Goal: Transaction & Acquisition: Download file/media

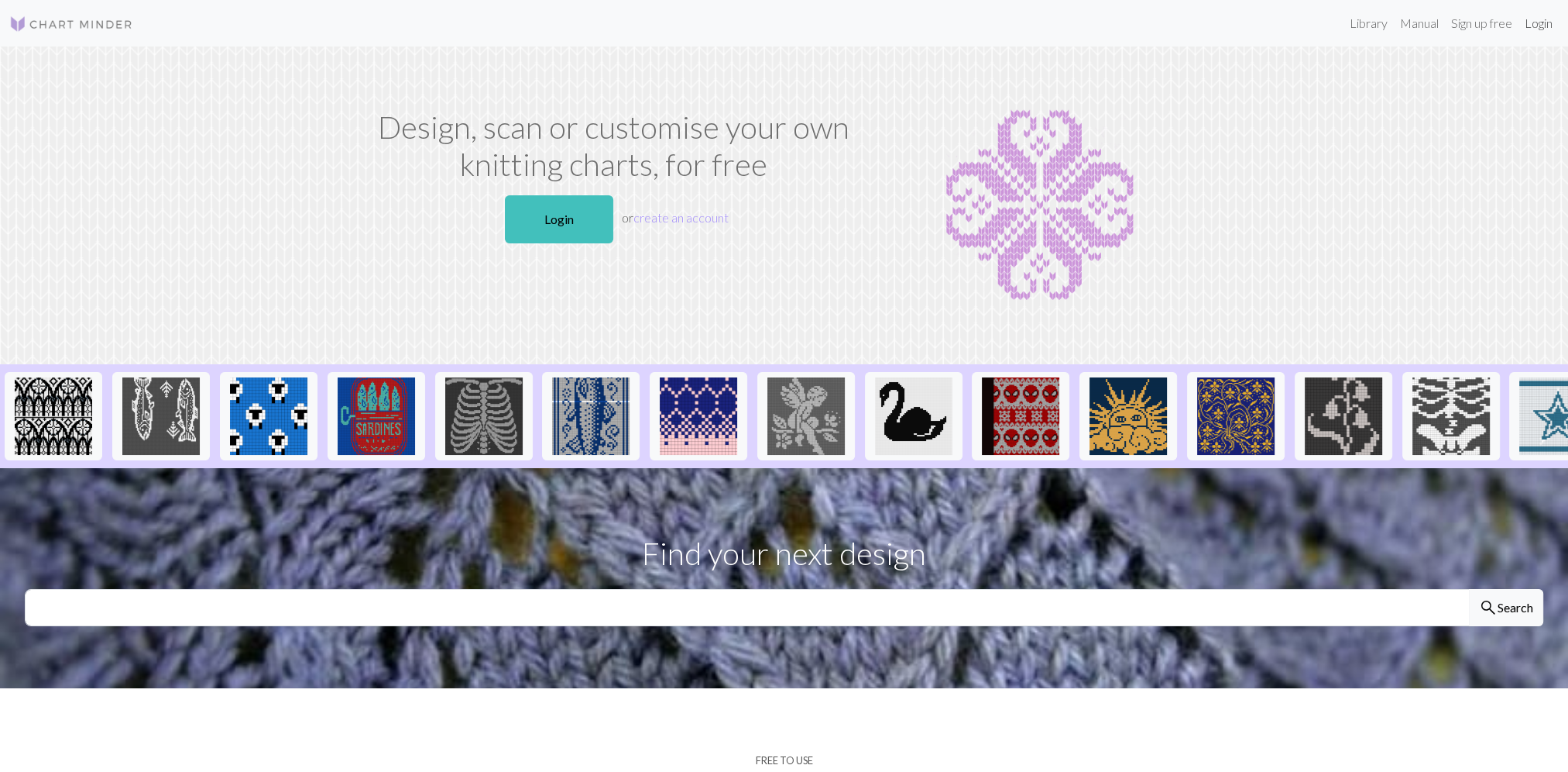
click at [1538, 32] on link "Login" at bounding box center [1538, 23] width 40 height 31
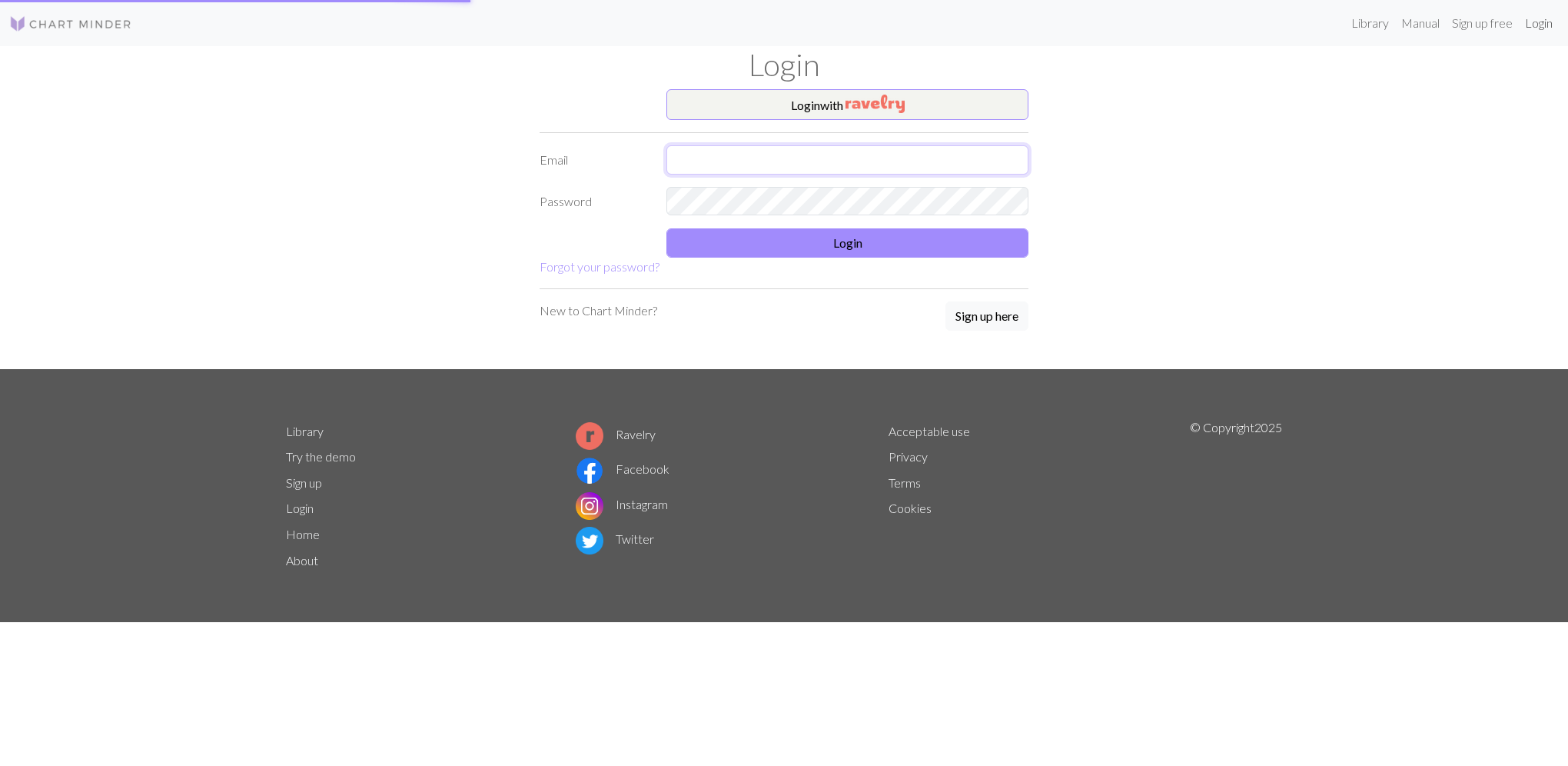
type input "emilylove049@gmail.com"
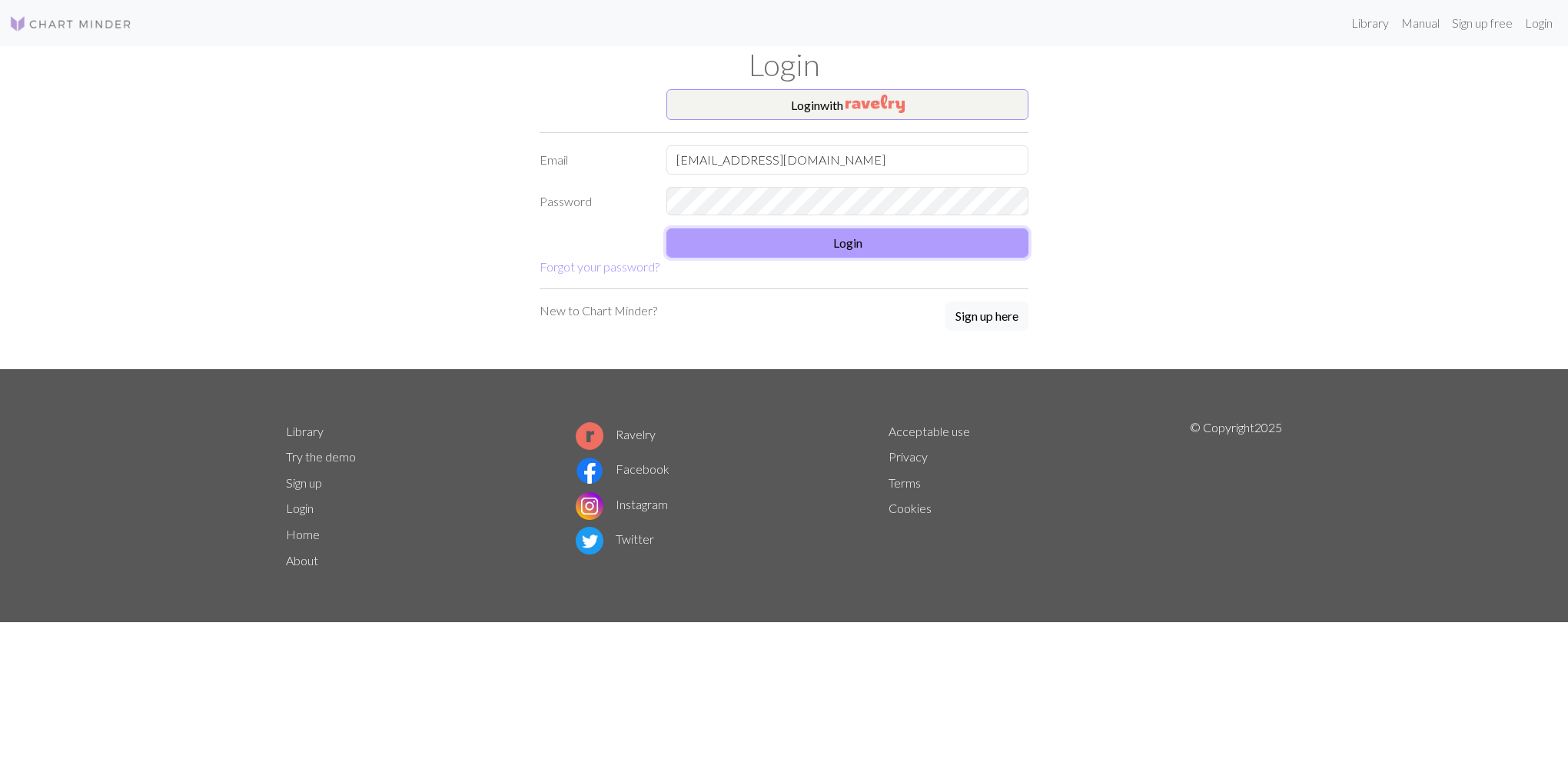
click at [760, 251] on button "Login" at bounding box center [847, 242] width 362 height 29
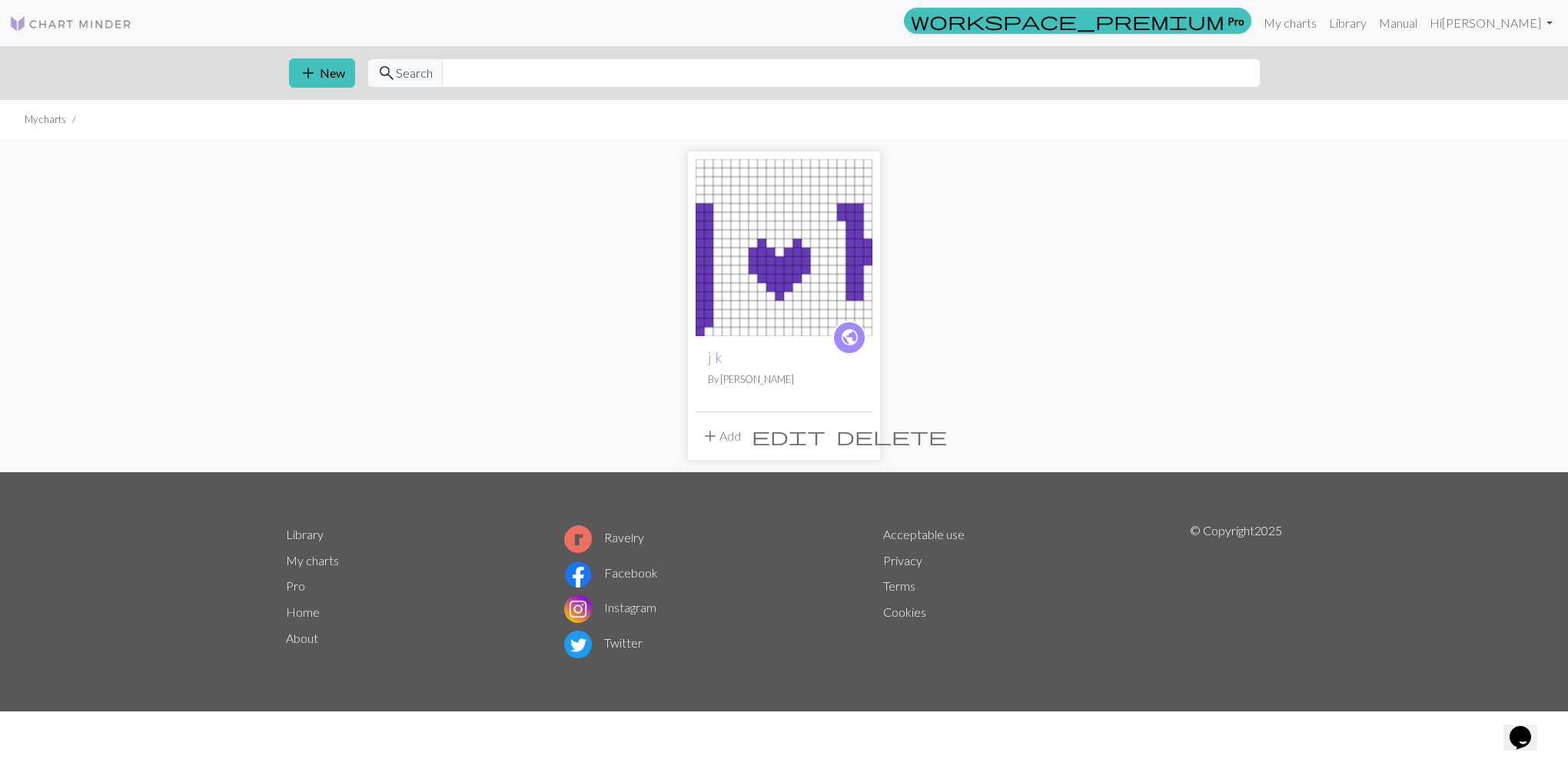
click at [89, 27] on img at bounding box center [70, 24] width 123 height 19
click at [1373, 27] on link "Library" at bounding box center [1347, 23] width 50 height 31
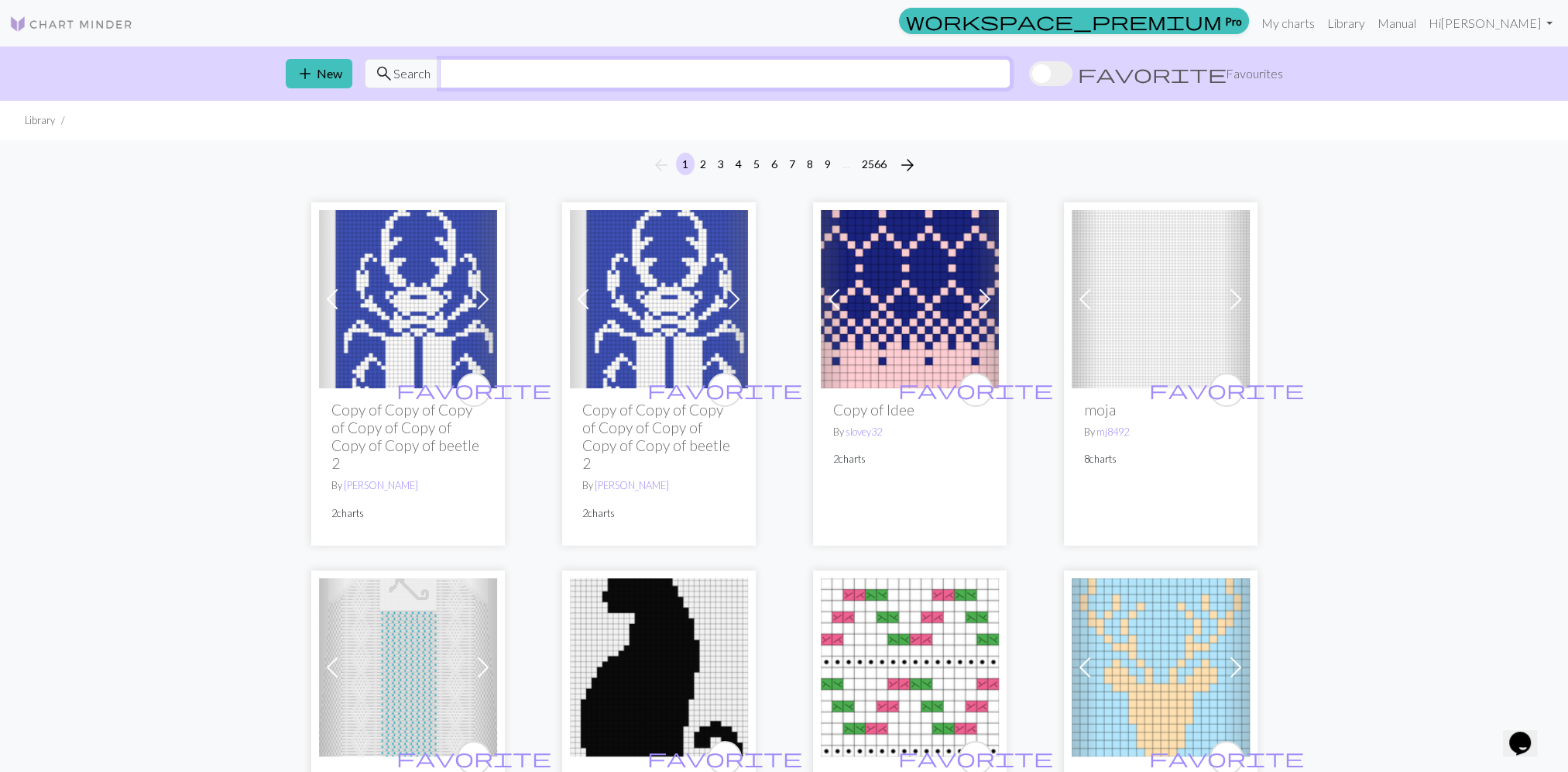
click at [510, 65] on input "text" at bounding box center [724, 73] width 570 height 29
type input "stardew valley"
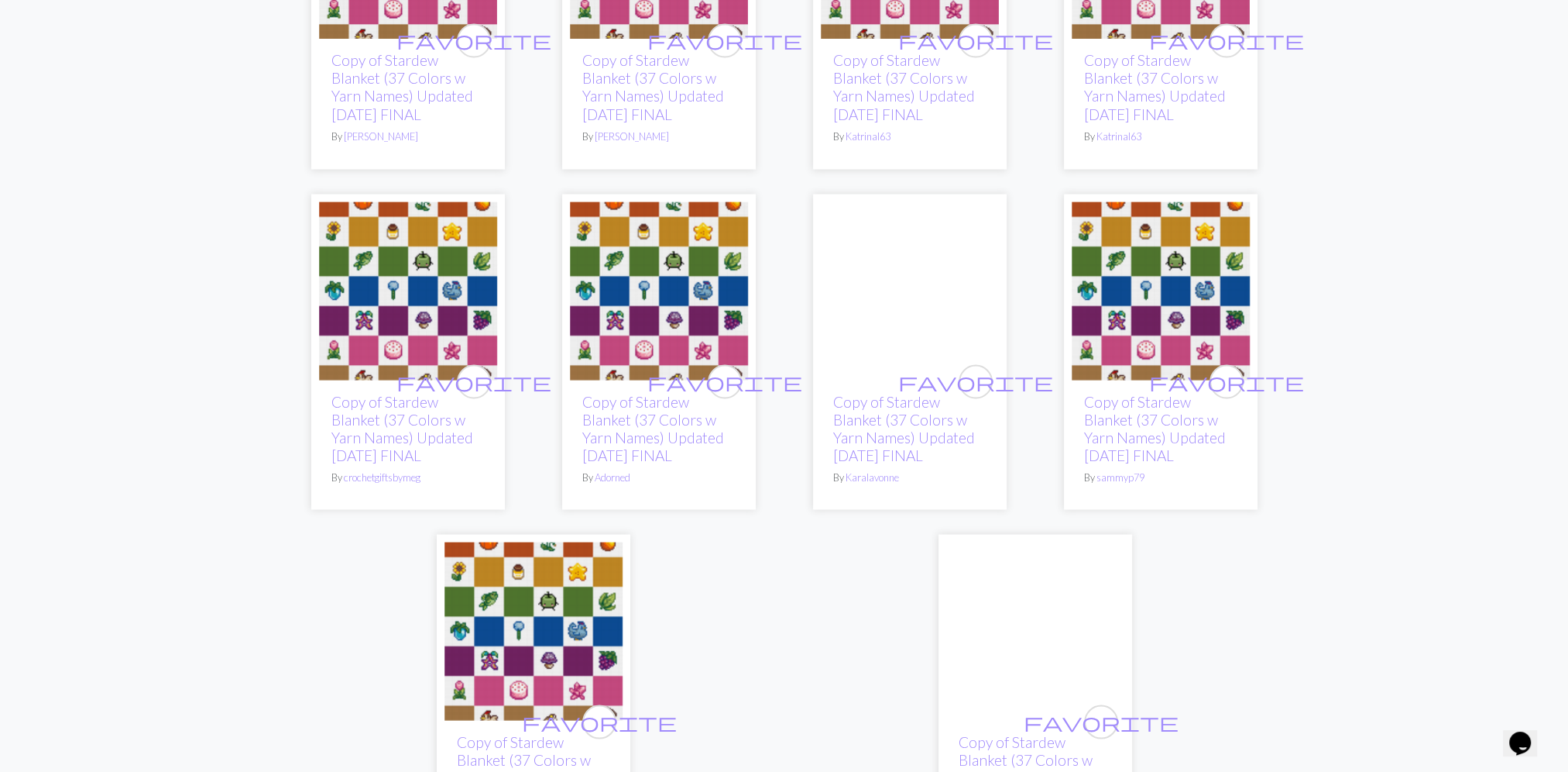
scroll to position [4183, 0]
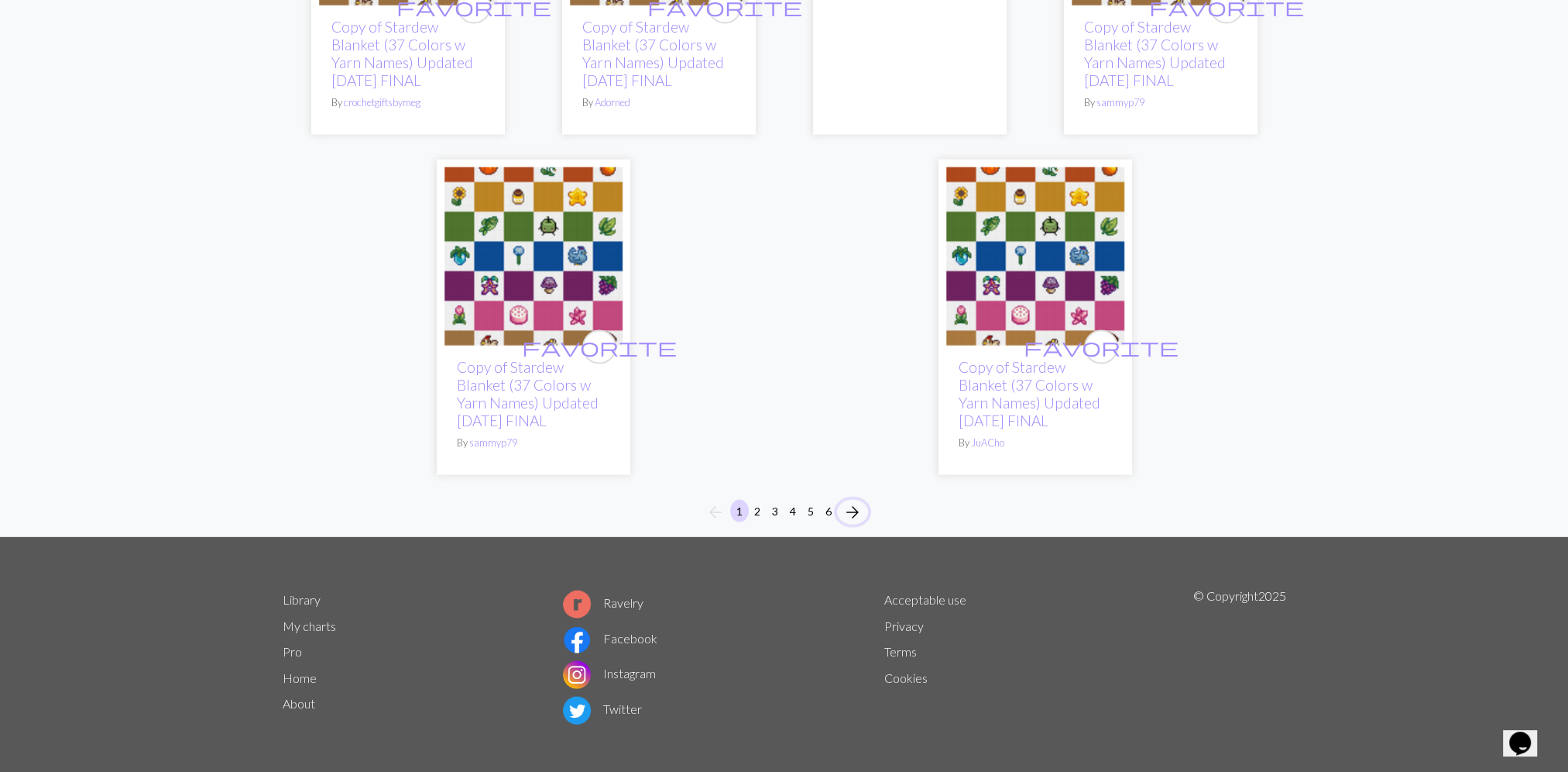
click at [852, 523] on span "arrow_forward" at bounding box center [852, 512] width 19 height 21
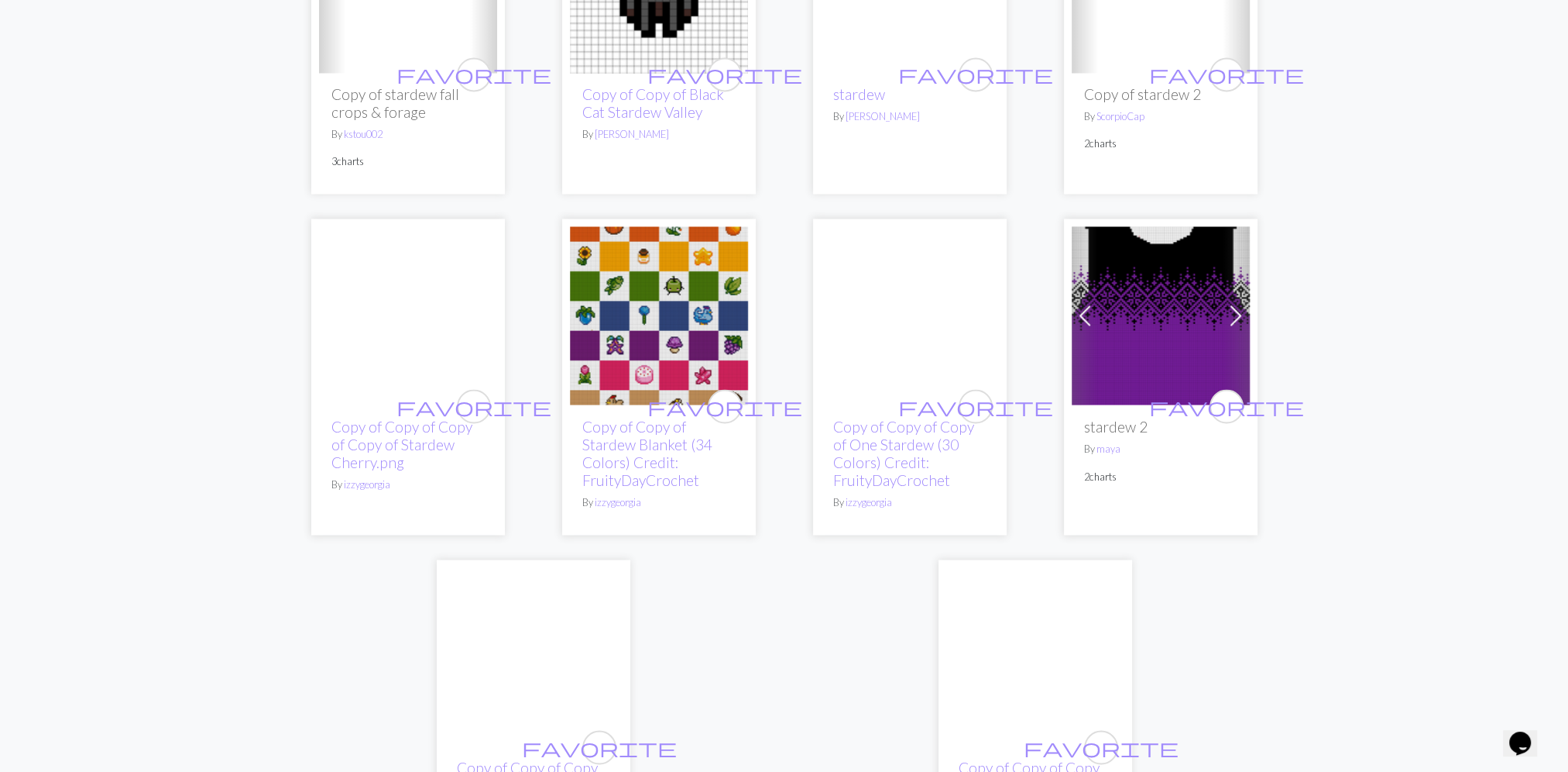
scroll to position [4010, 0]
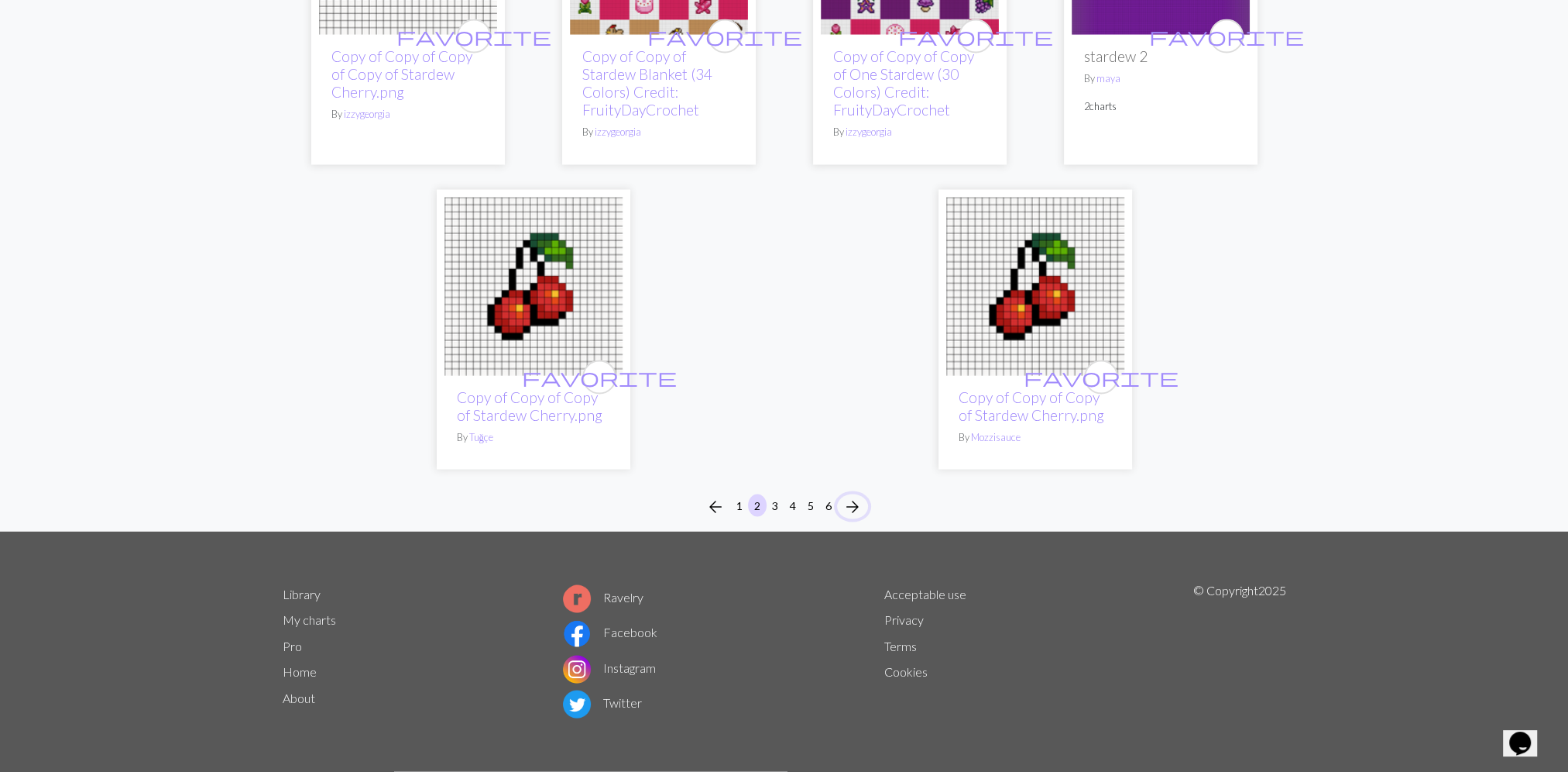
click at [861, 499] on span "arrow_forward" at bounding box center [852, 507] width 19 height 21
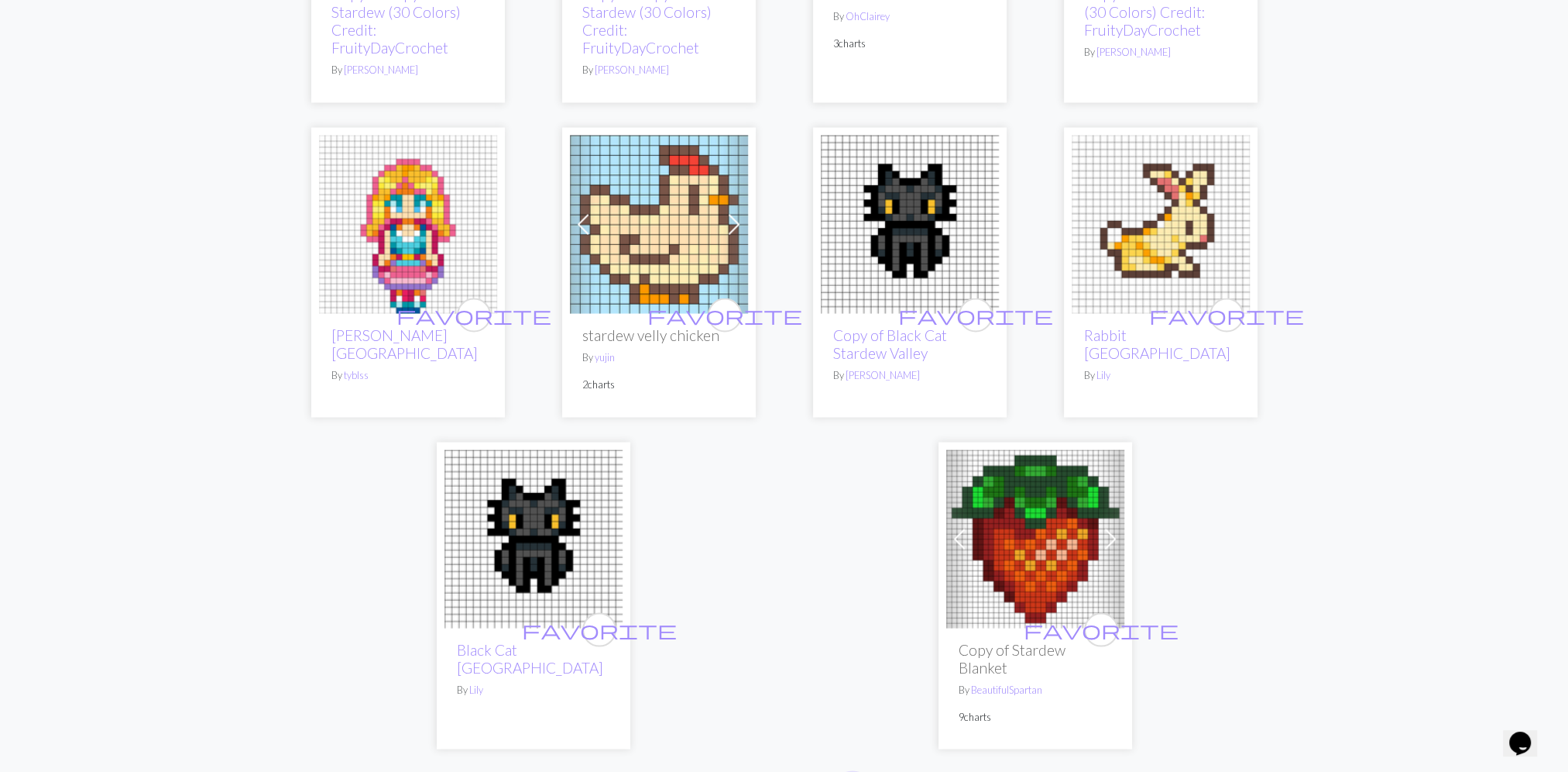
scroll to position [3873, 0]
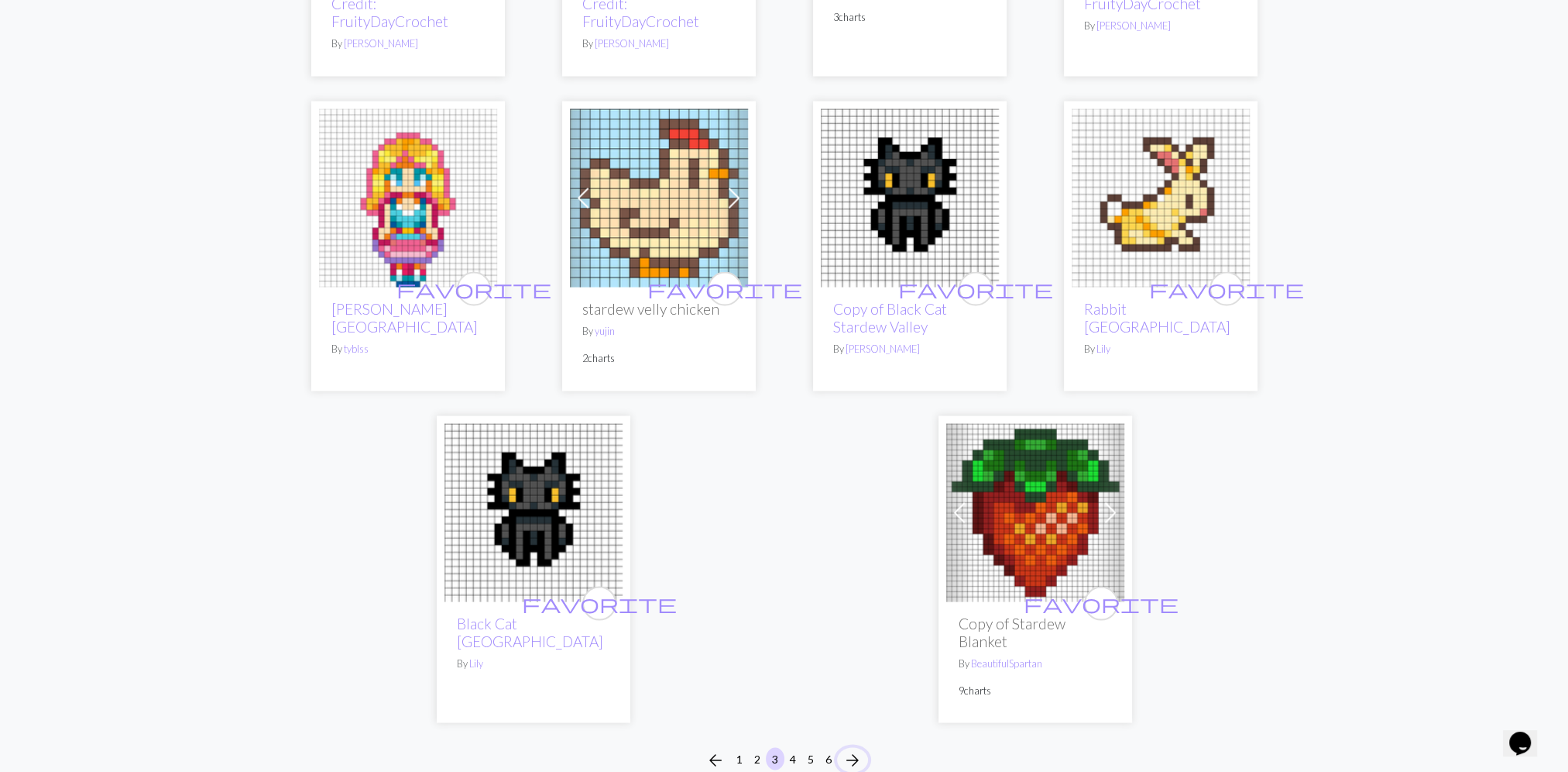
click at [858, 748] on span "arrow_forward" at bounding box center [852, 759] width 19 height 21
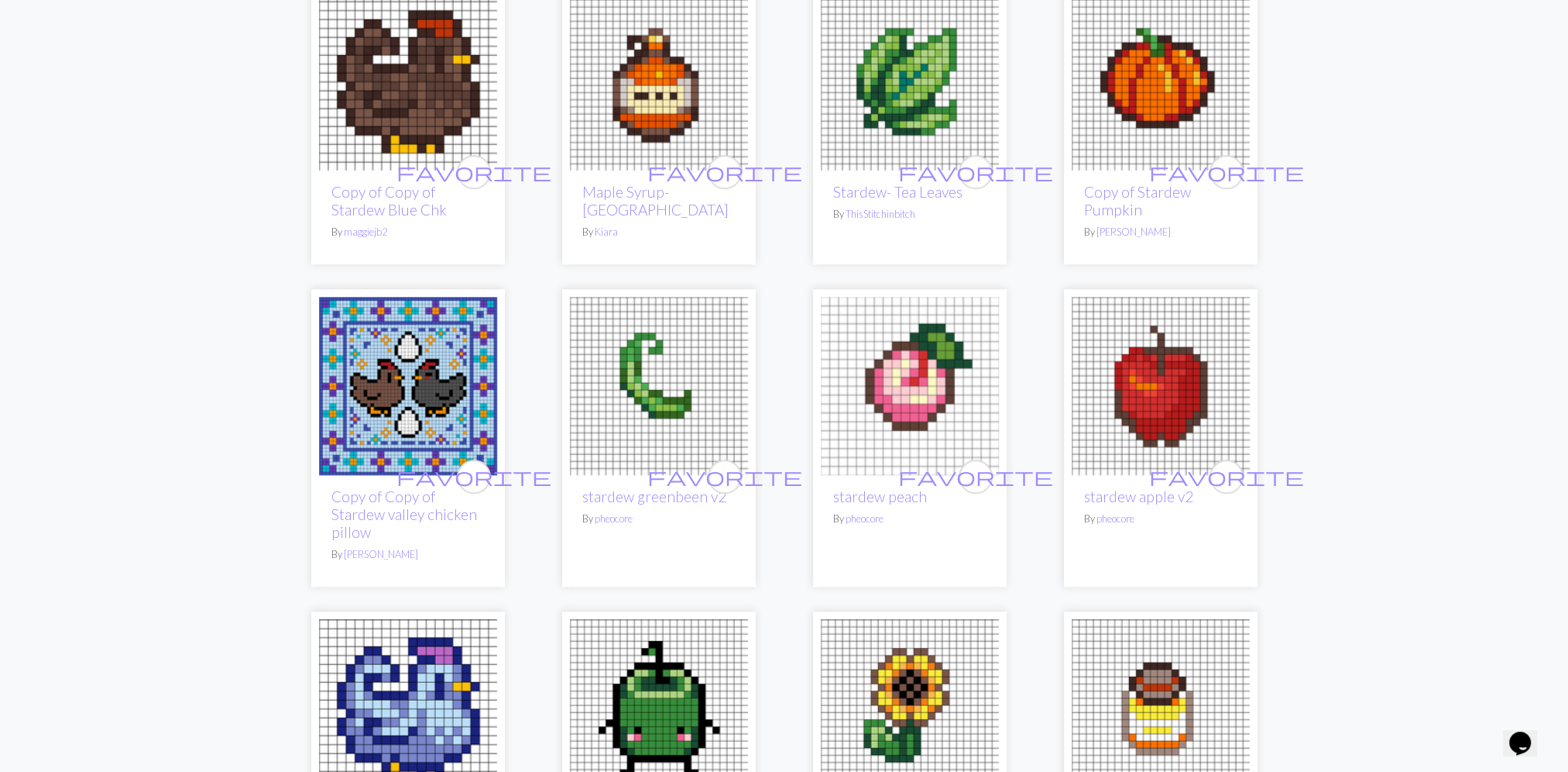
scroll to position [1937, 0]
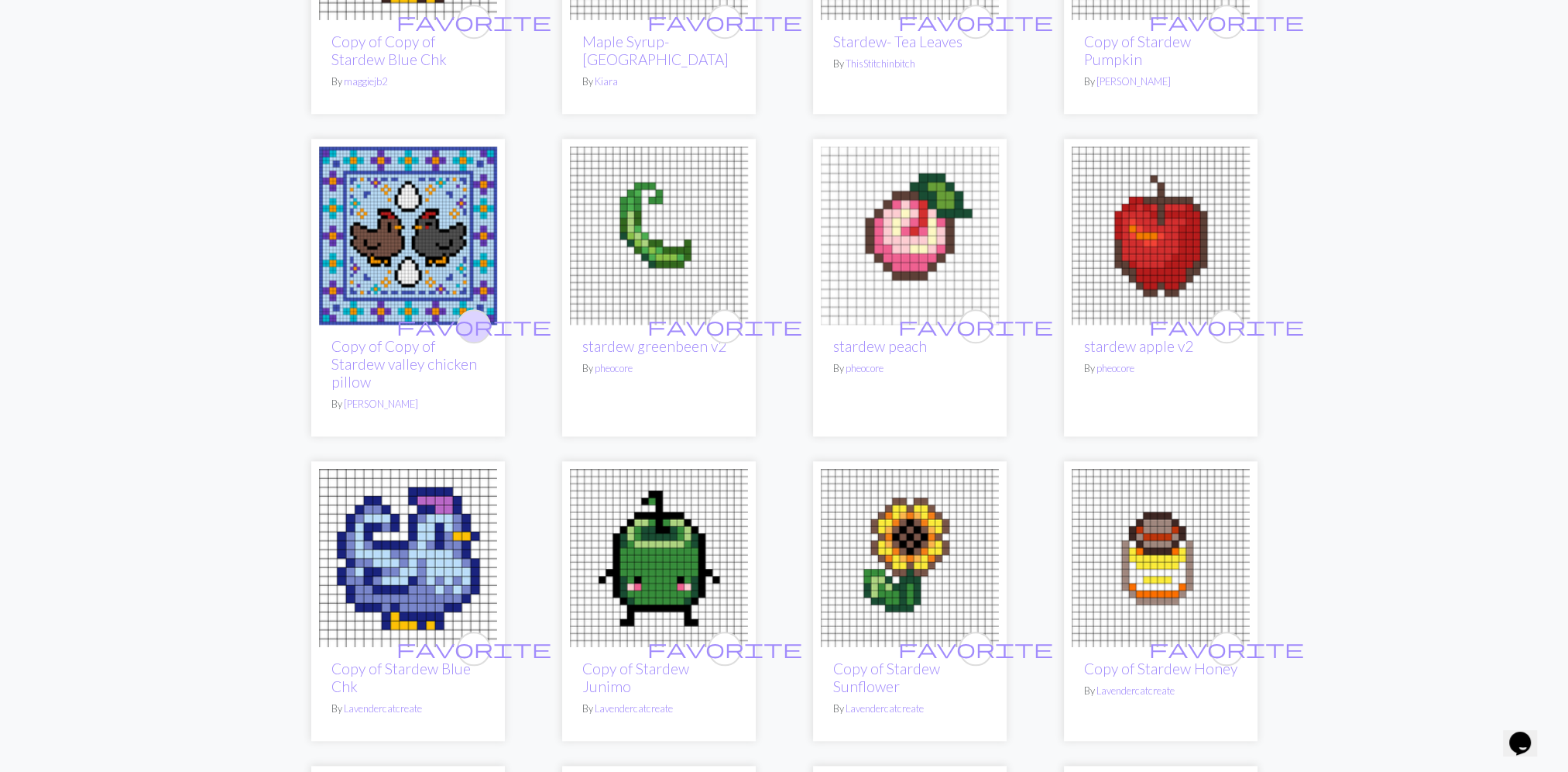
click at [482, 319] on span "favorite" at bounding box center [473, 325] width 155 height 24
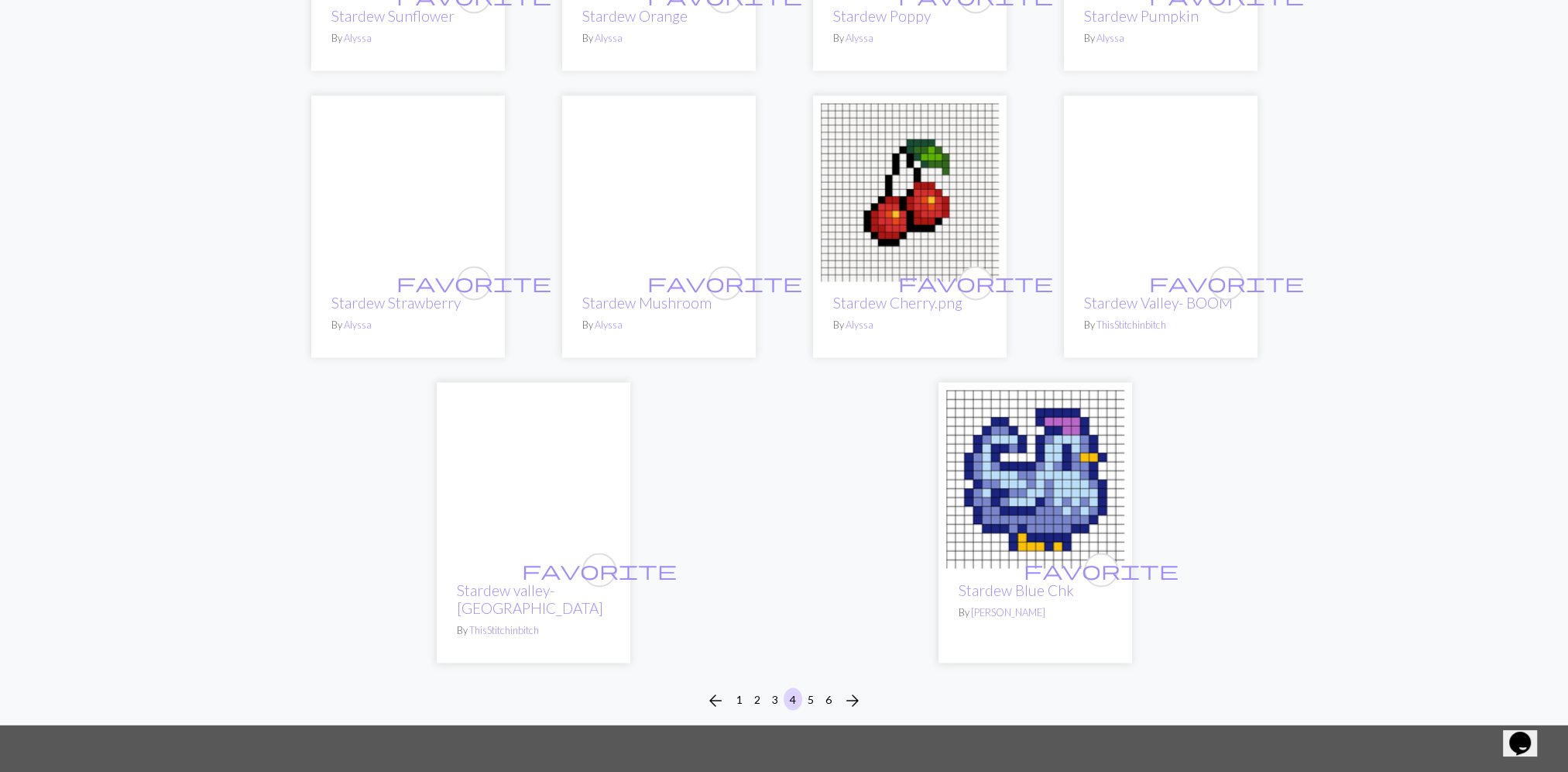
scroll to position [3486, 0]
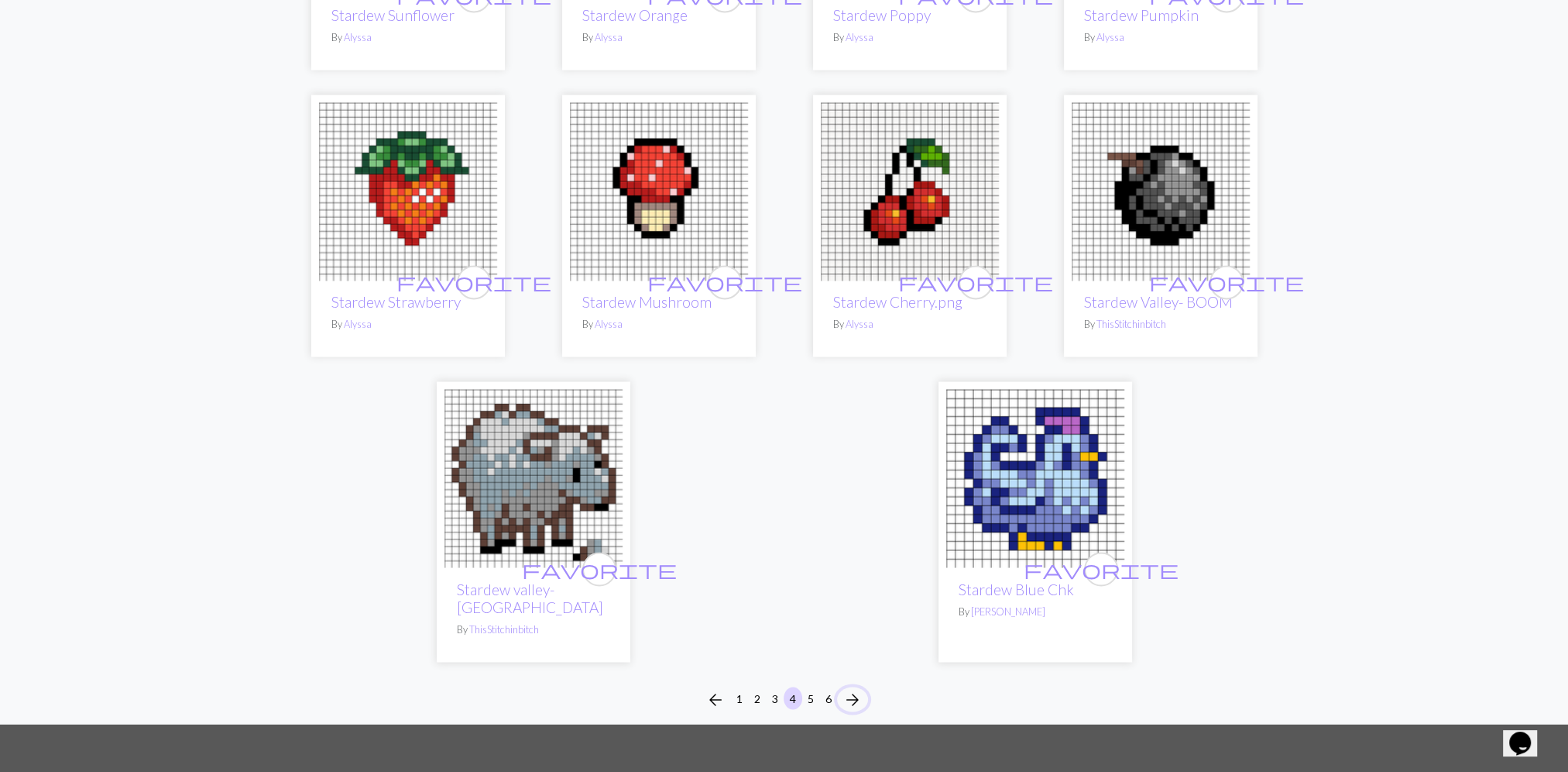
click at [858, 688] on span "arrow_forward" at bounding box center [852, 699] width 19 height 21
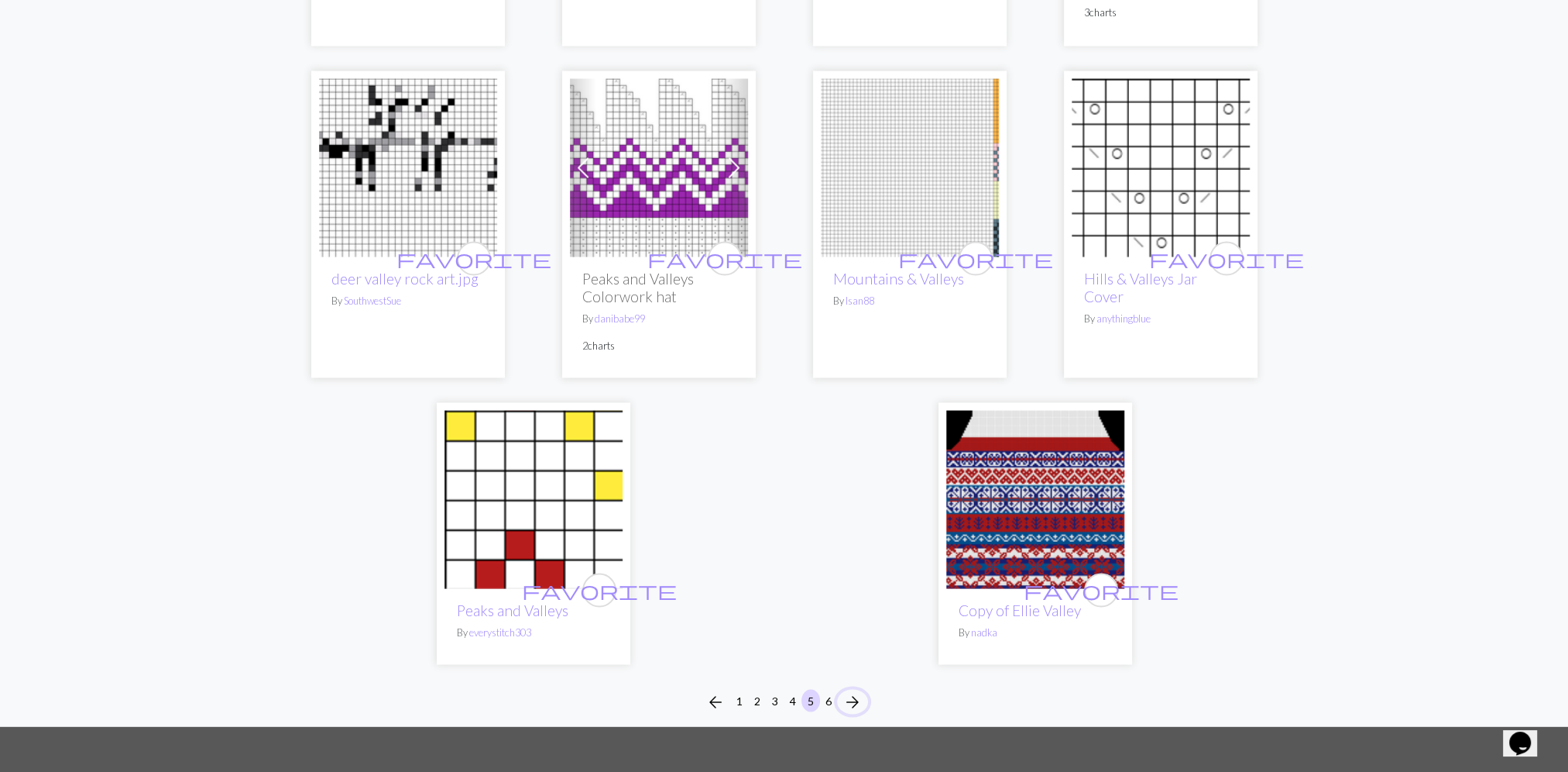
scroll to position [3718, 0]
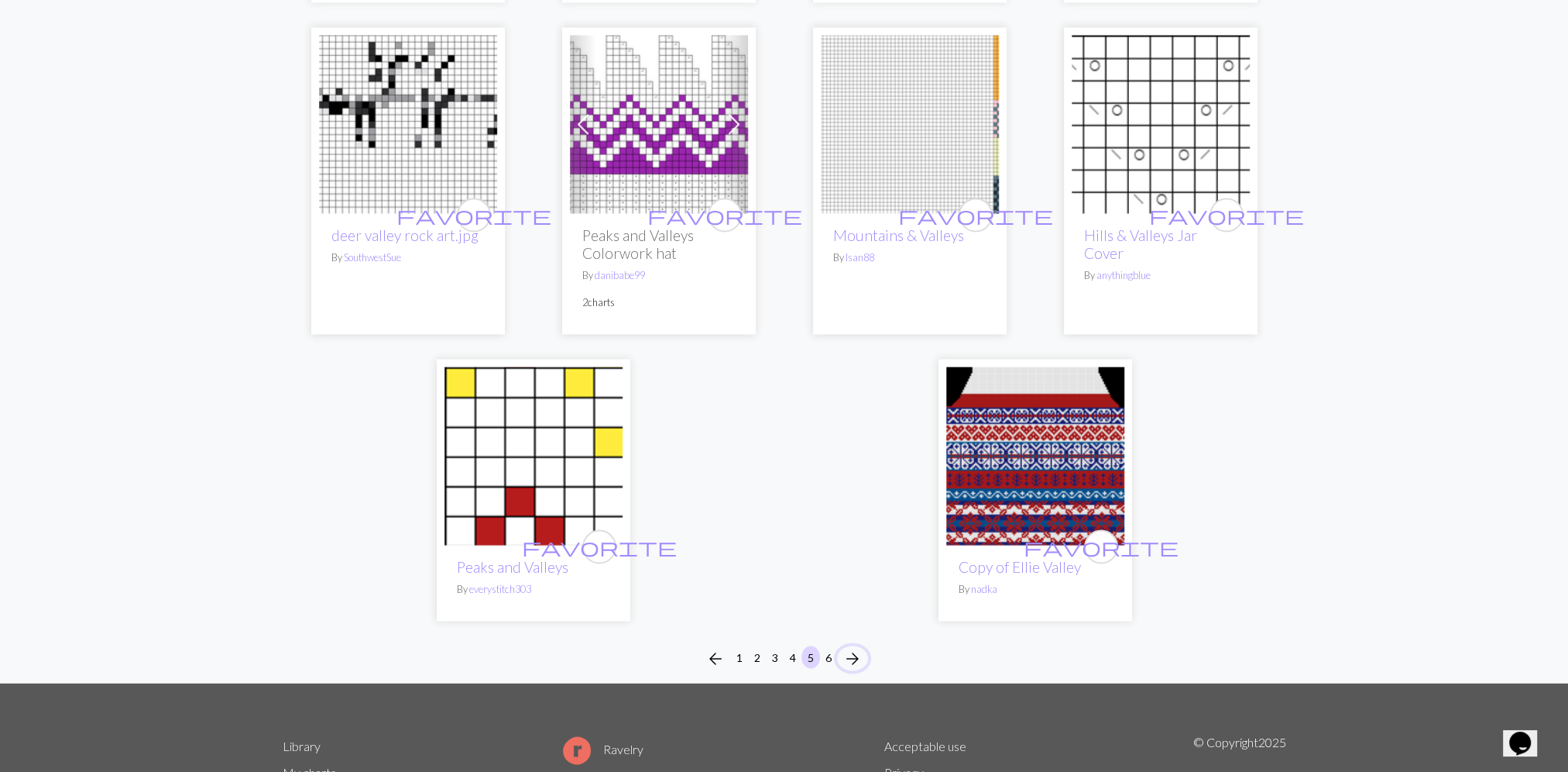
click at [853, 646] on span "arrow_forward" at bounding box center [852, 657] width 19 height 21
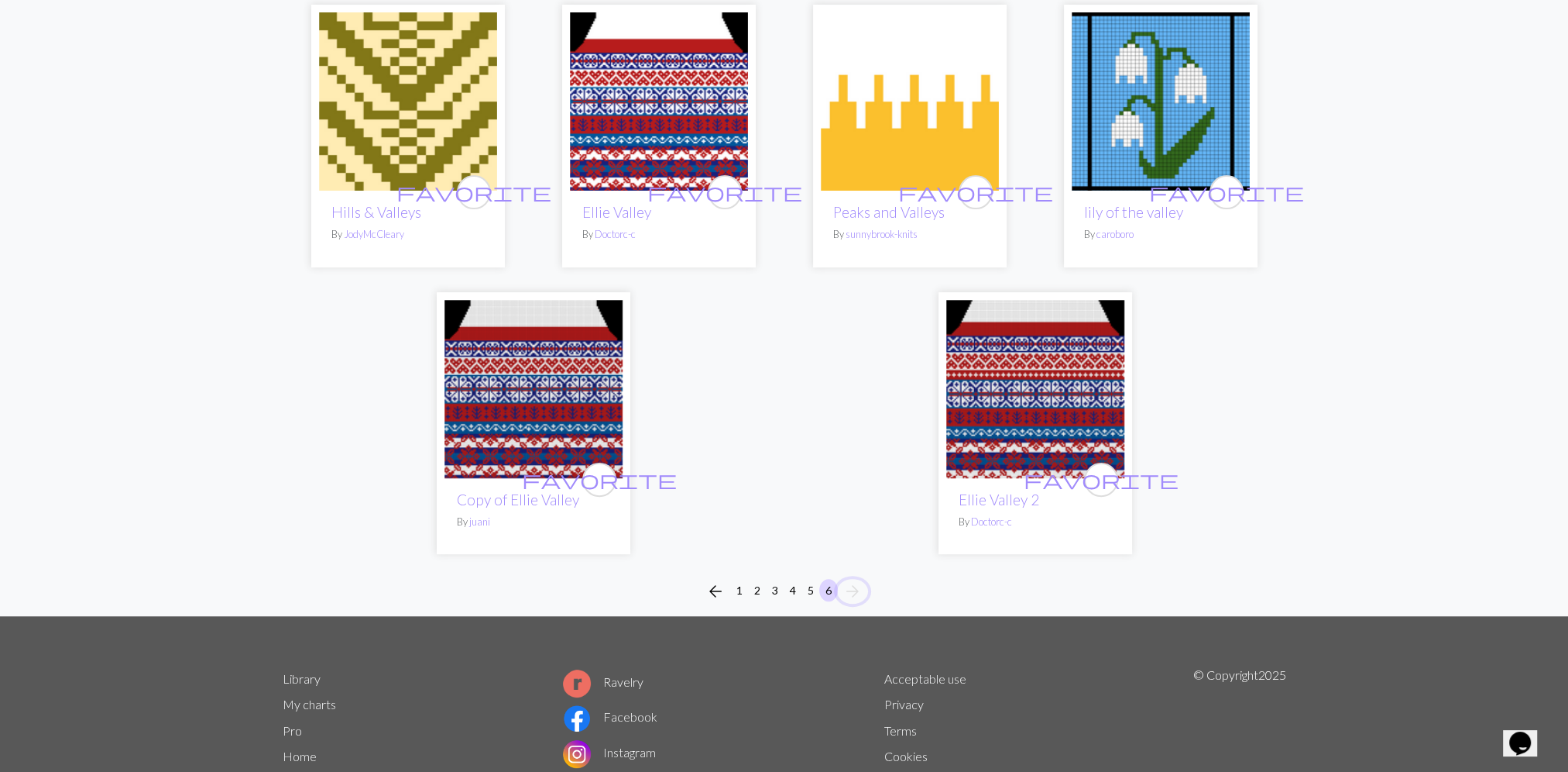
scroll to position [542, 0]
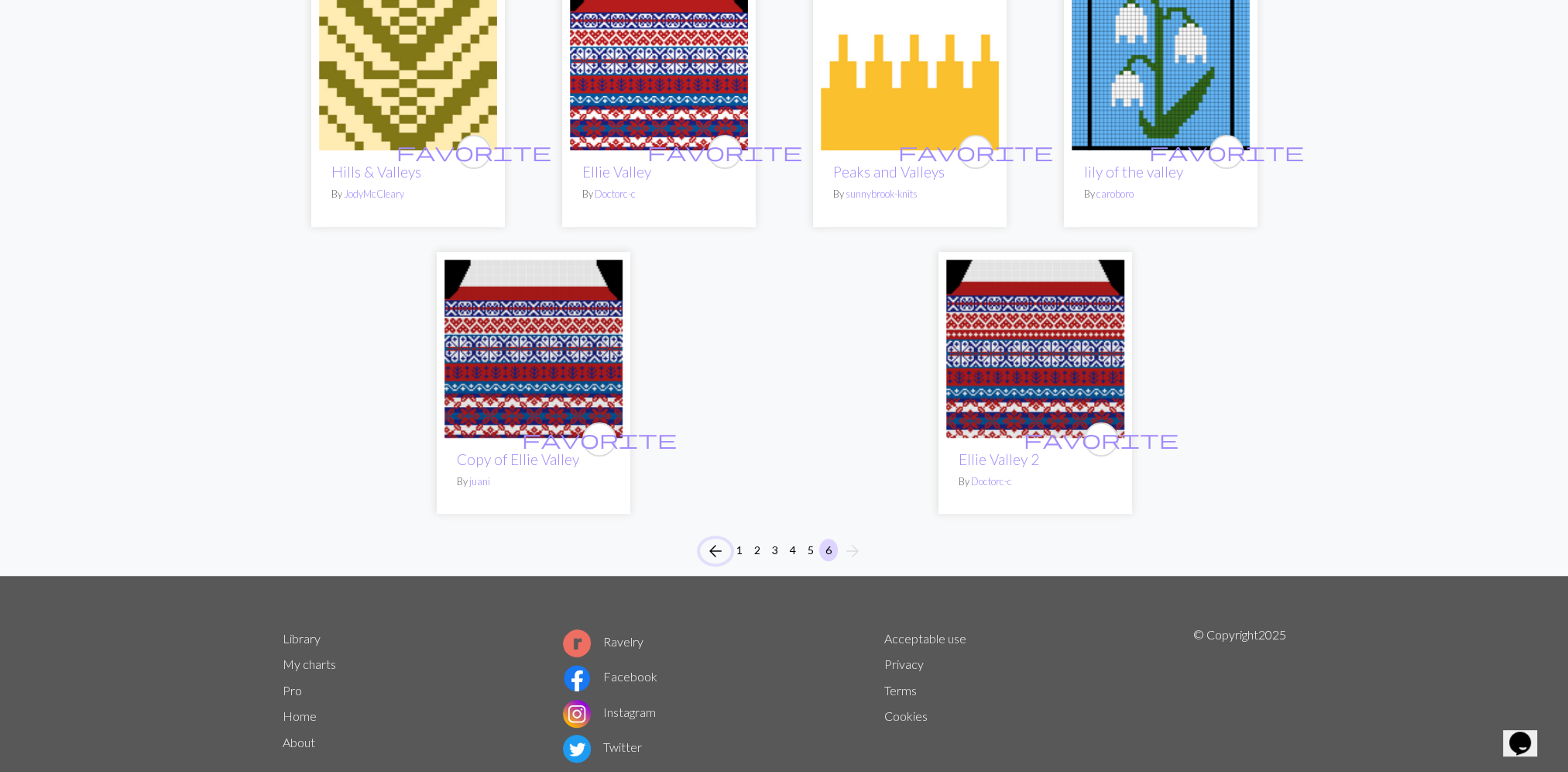
click at [718, 549] on span "arrow_back" at bounding box center [715, 550] width 19 height 21
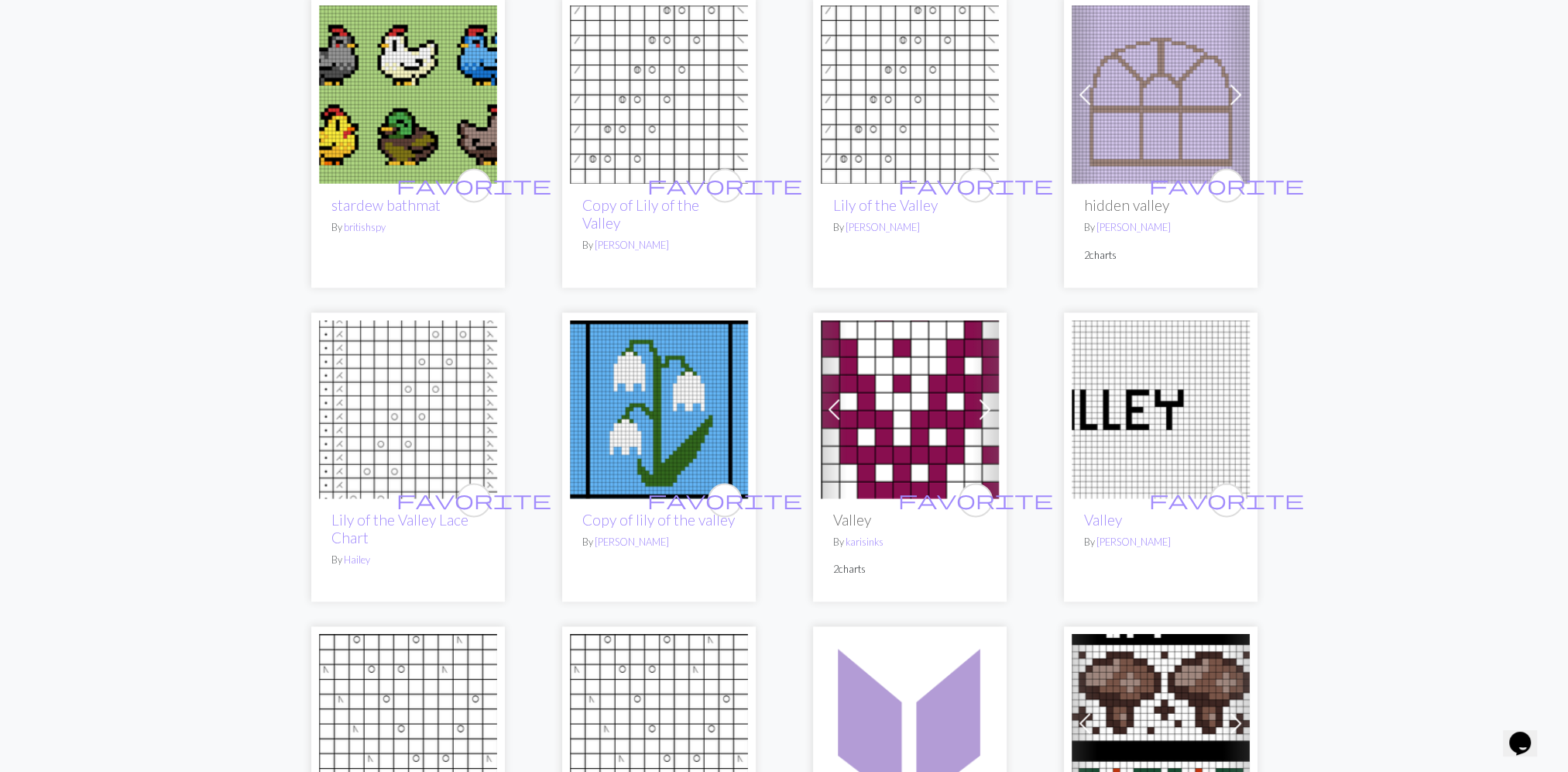
scroll to position [2789, 0]
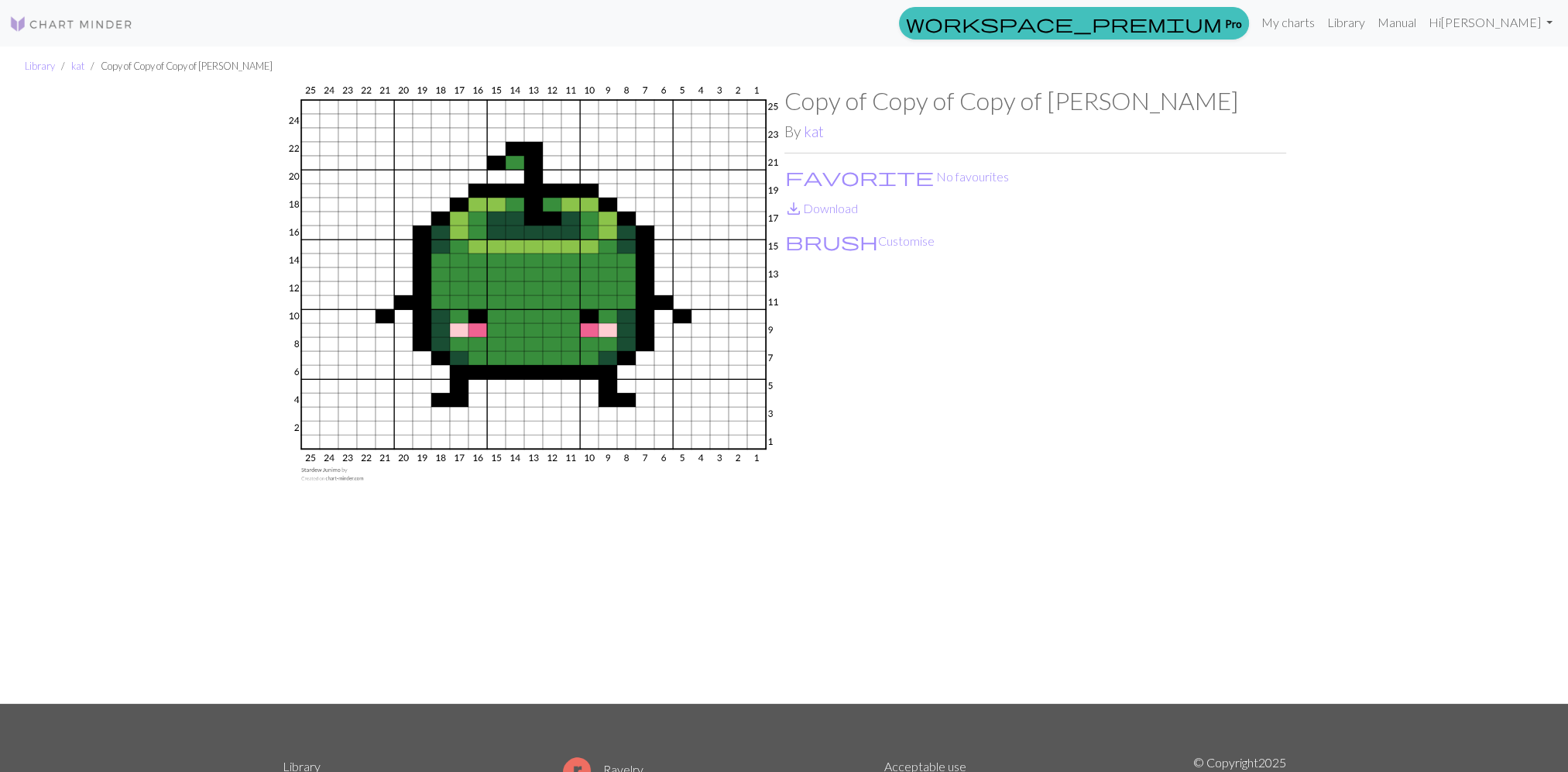
click at [634, 272] on img at bounding box center [534, 394] width 502 height 617
click at [818, 217] on p "save_alt Download" at bounding box center [1035, 208] width 502 height 19
click at [819, 214] on link "save_alt Download" at bounding box center [820, 207] width 74 height 15
click at [824, 211] on link "save_alt Download" at bounding box center [820, 207] width 74 height 15
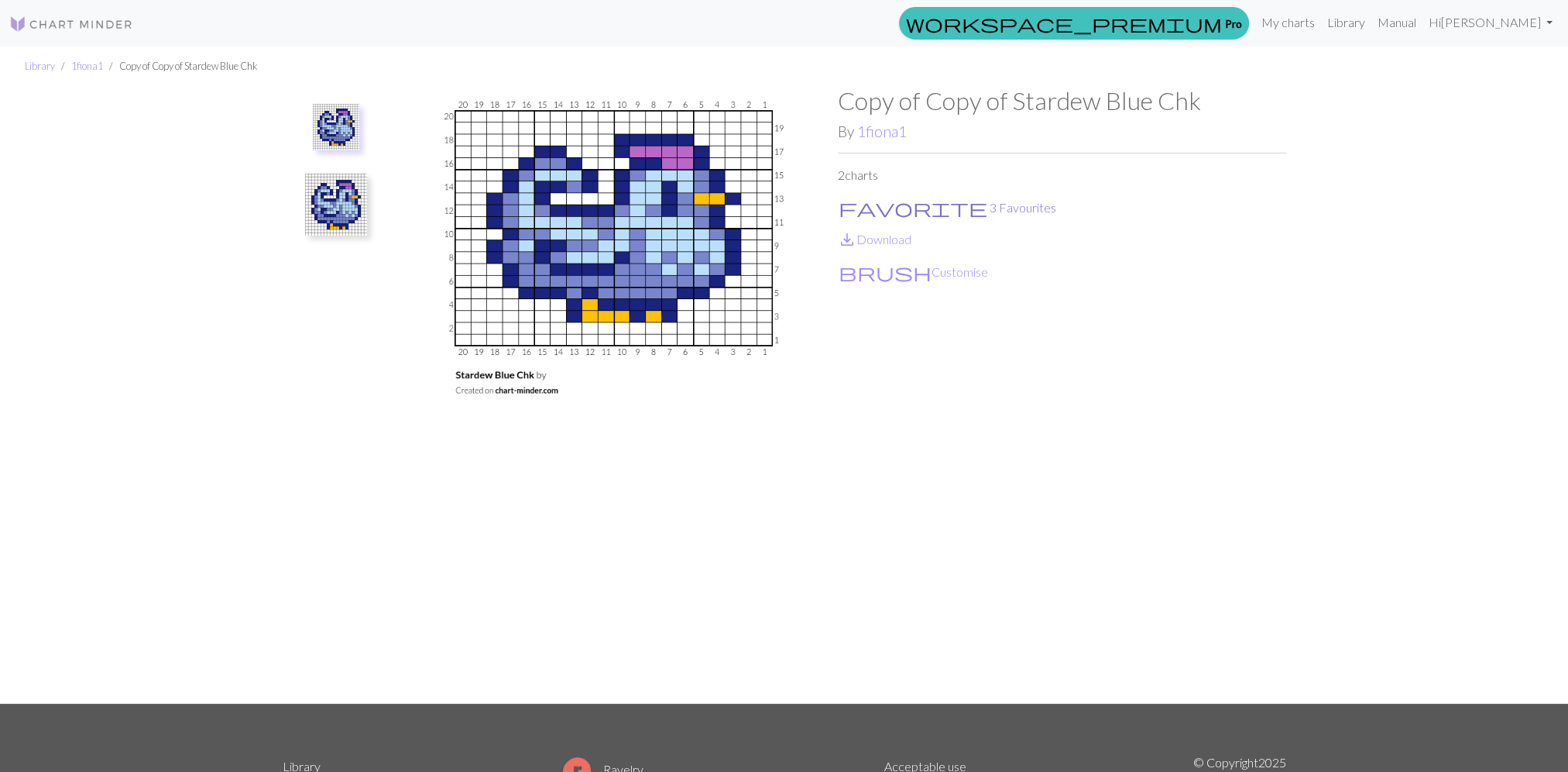
click at [846, 214] on span "favorite" at bounding box center [912, 207] width 149 height 21
